Goal: Information Seeking & Learning: Learn about a topic

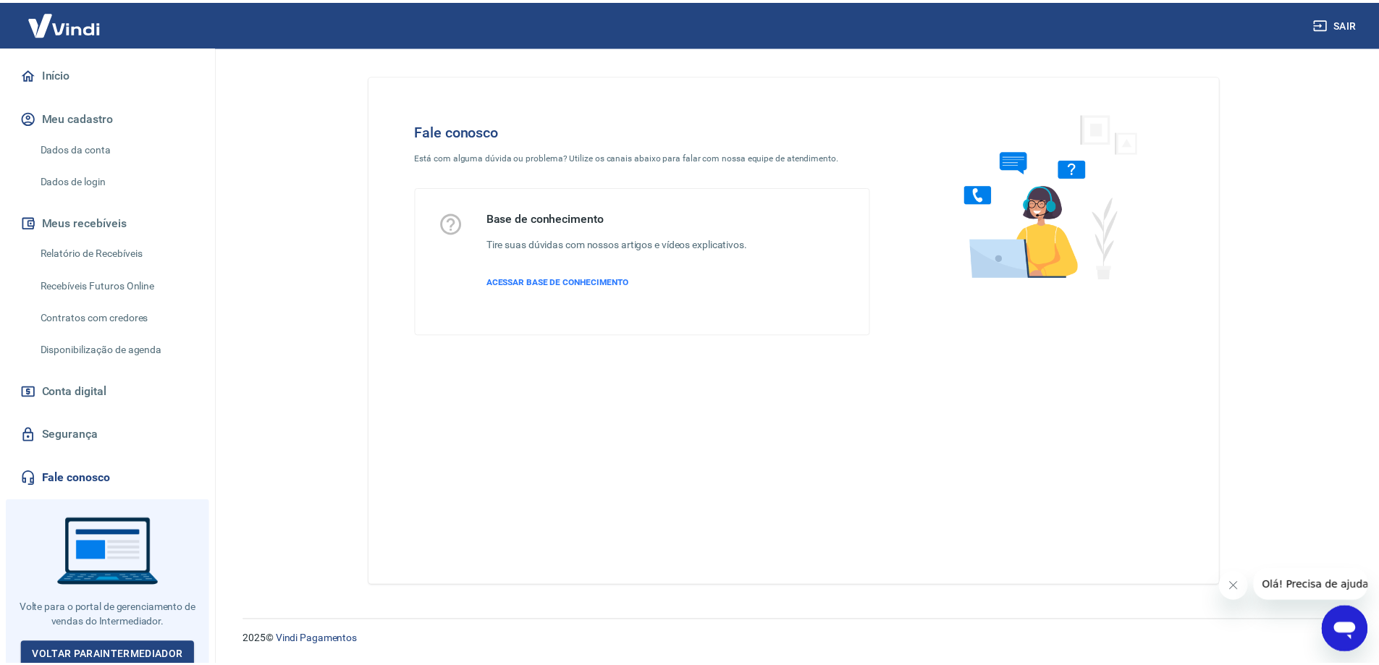
scroll to position [128, 0]
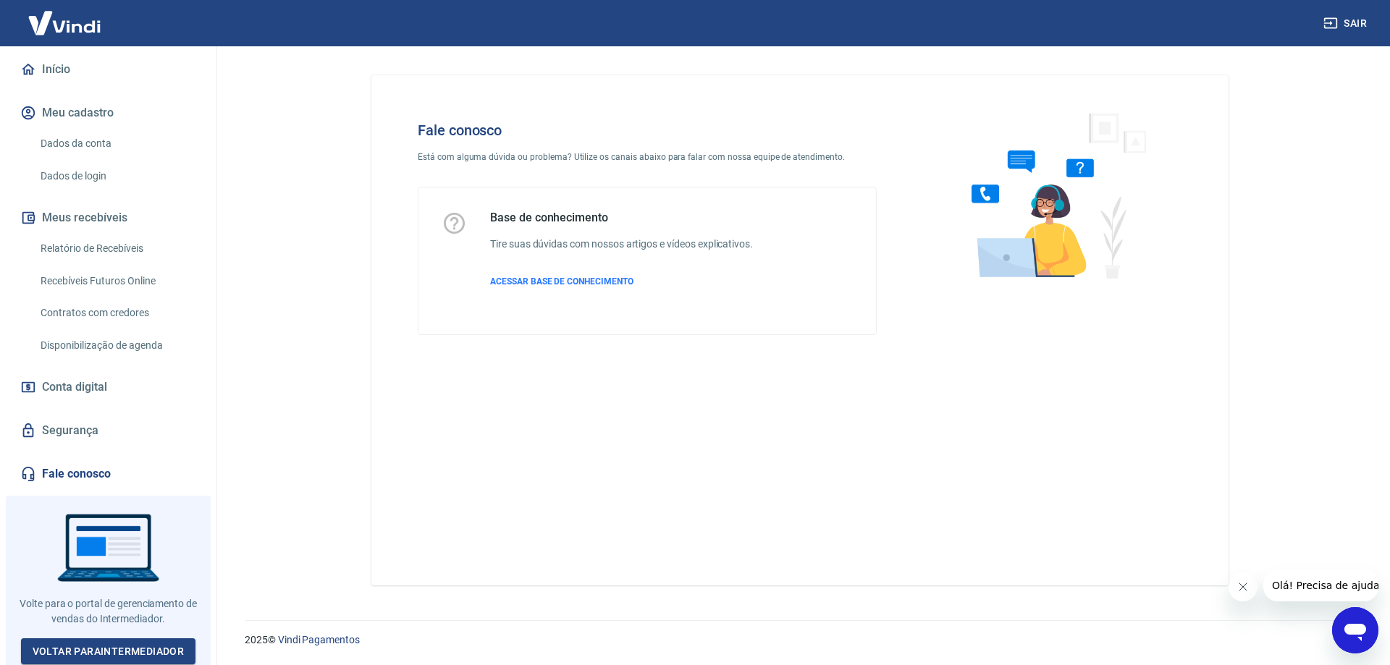
click at [113, 461] on link "Fale conosco" at bounding box center [108, 474] width 182 height 32
click at [67, 473] on link "Fale conosco" at bounding box center [108, 474] width 182 height 32
click at [70, 474] on link "Fale conosco" at bounding box center [108, 474] width 182 height 32
click at [602, 279] on span "ACESSAR BASE DE CONHECIMENTO" at bounding box center [561, 282] width 143 height 10
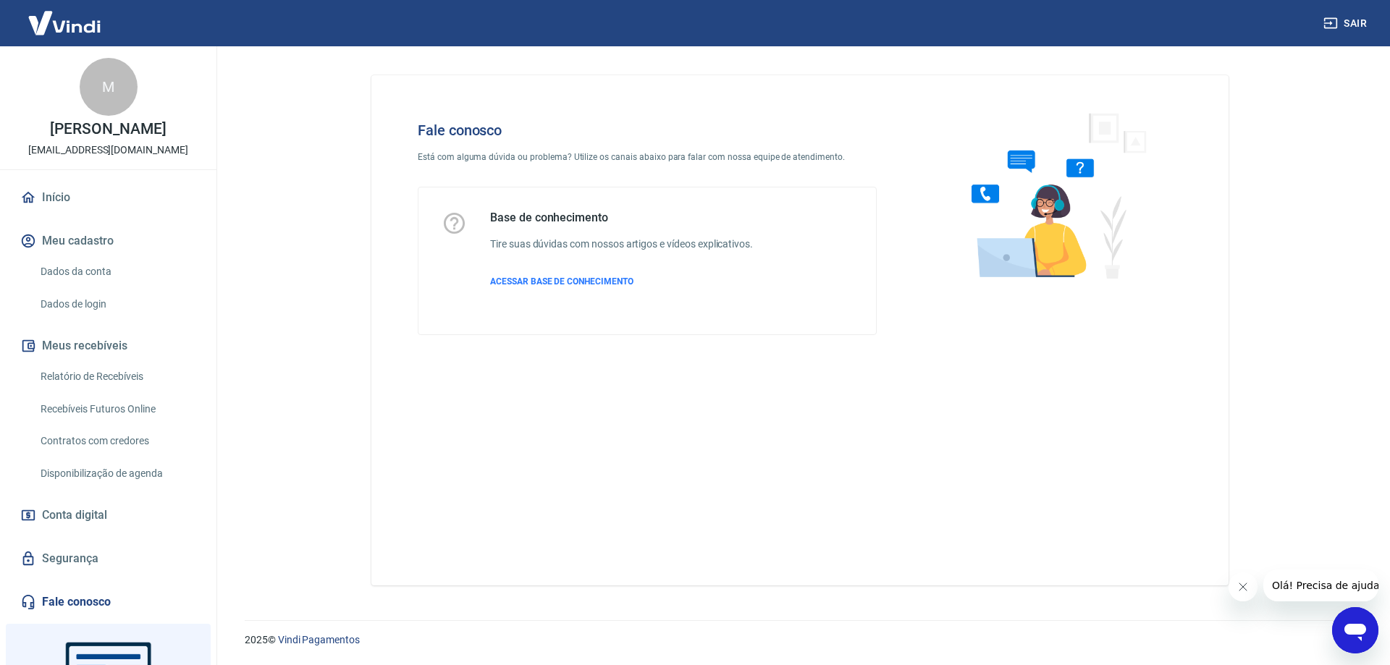
click at [56, 15] on img at bounding box center [64, 23] width 94 height 44
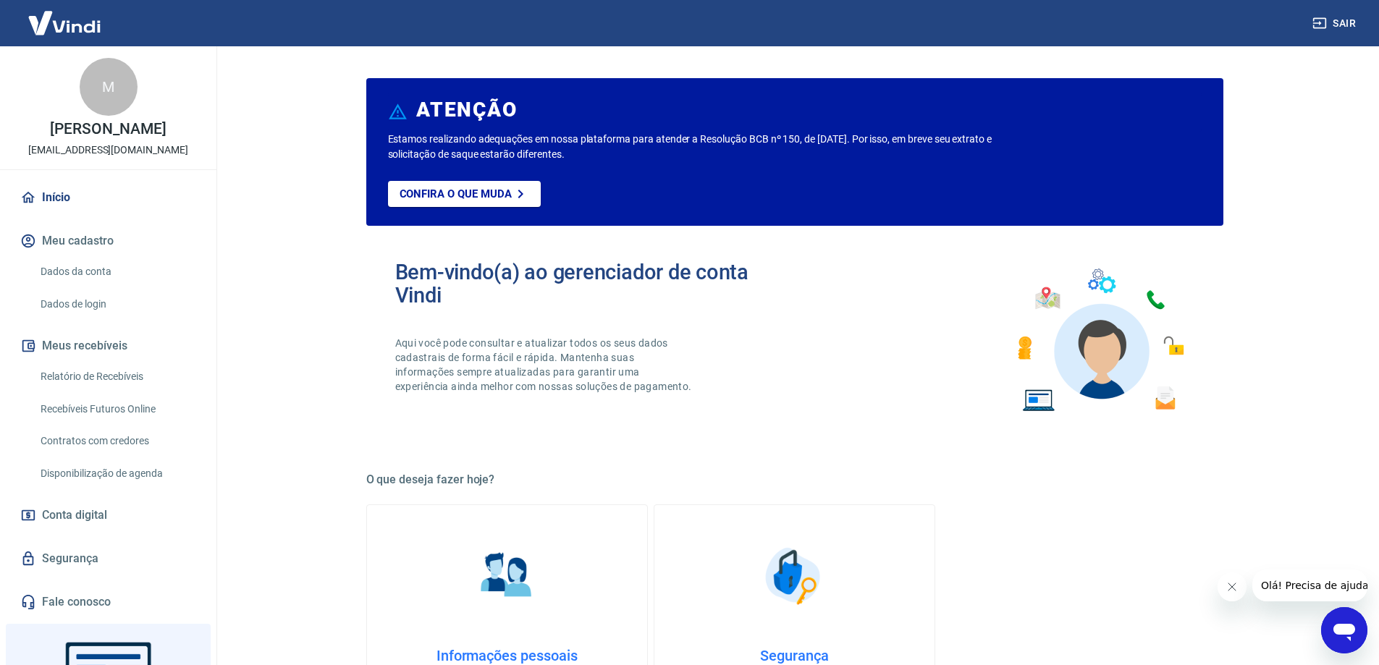
click at [55, 194] on link "Início" at bounding box center [108, 198] width 182 height 32
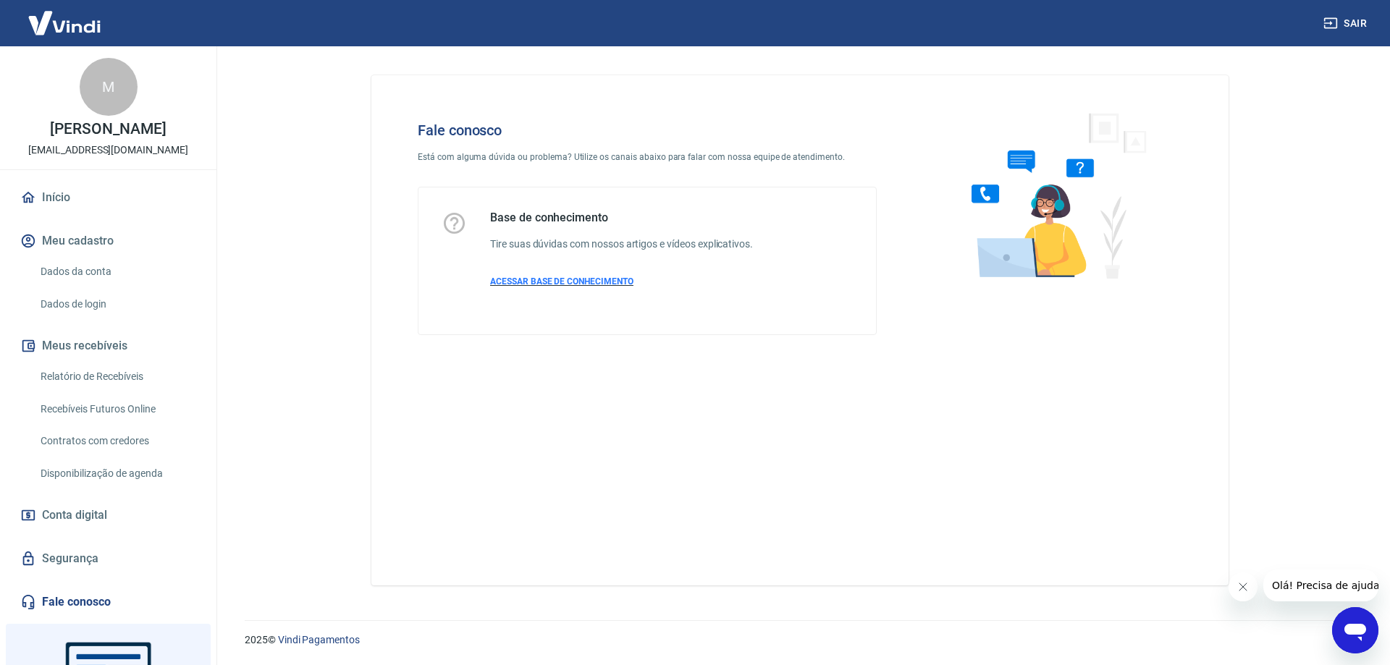
click at [584, 281] on span "ACESSAR BASE DE CONHECIMENTO" at bounding box center [561, 282] width 143 height 10
